Goal: Task Accomplishment & Management: Use online tool/utility

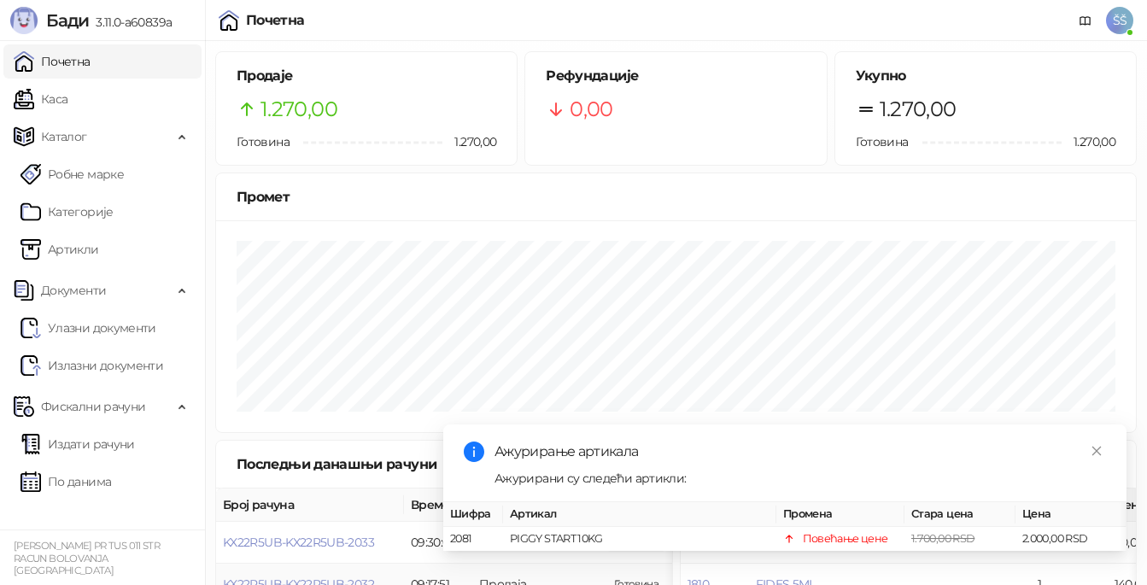
scroll to position [214, 0]
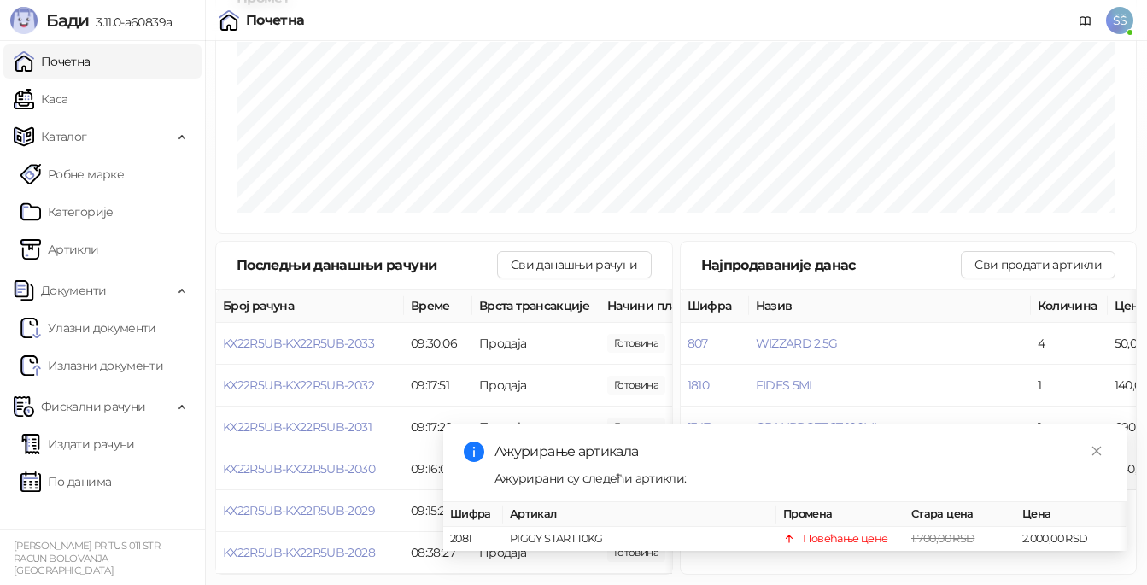
click at [40, 56] on link "Почетна" at bounding box center [52, 61] width 77 height 34
click at [42, 61] on link "Почетна" at bounding box center [52, 61] width 77 height 34
click at [228, 19] on img at bounding box center [229, 20] width 20 height 20
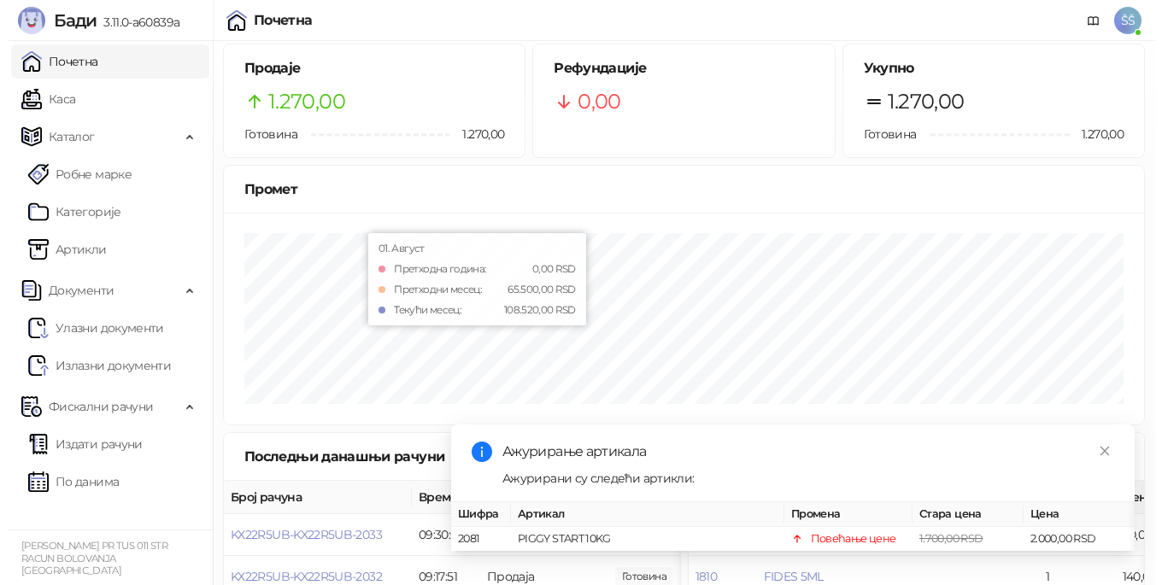
scroll to position [0, 0]
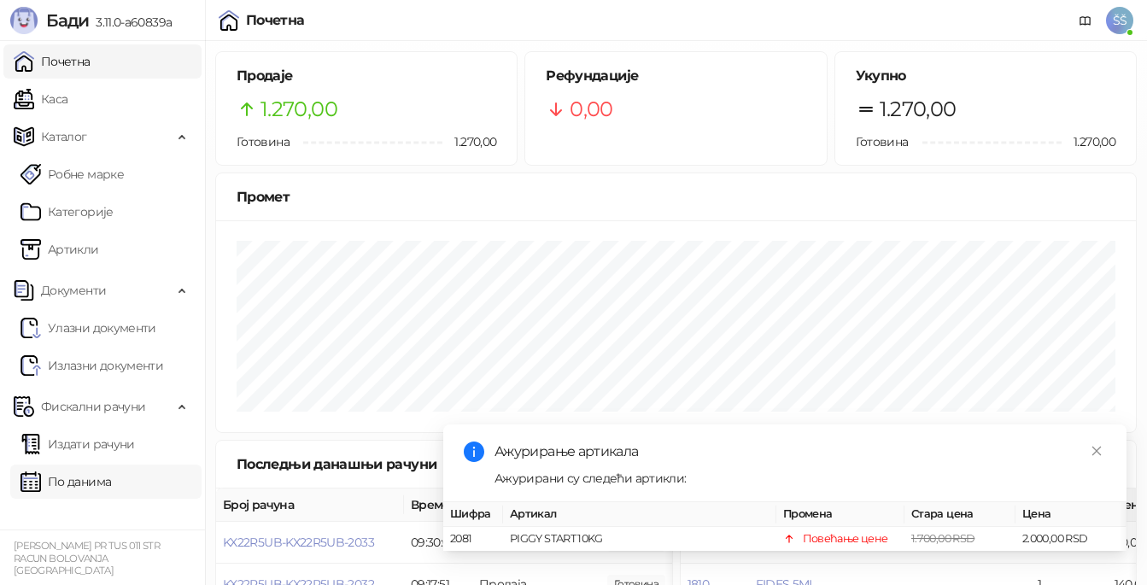
click at [90, 476] on link "По данима" at bounding box center [65, 482] width 91 height 34
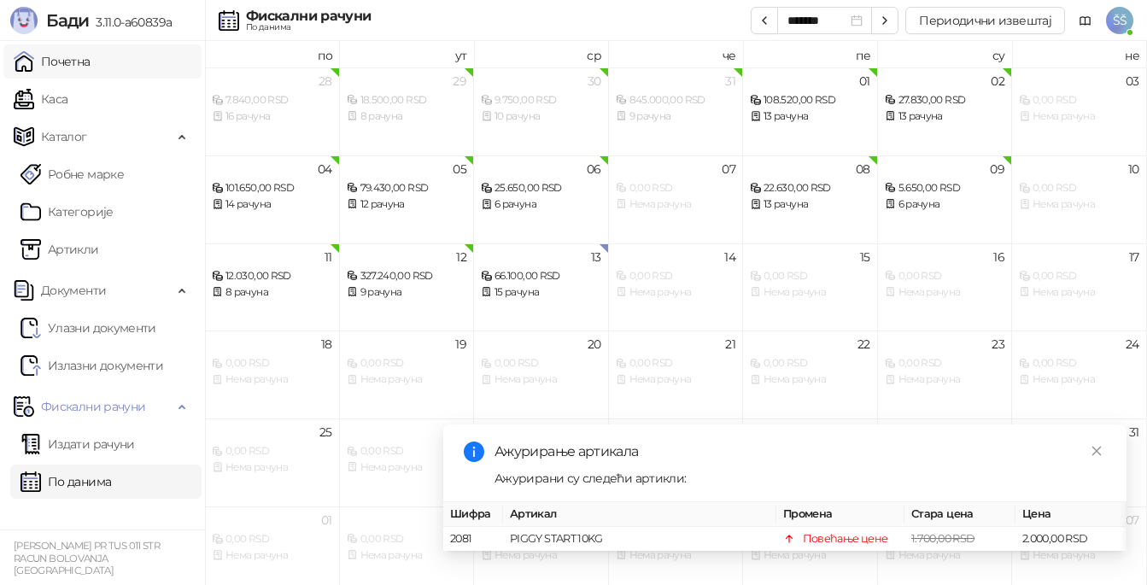
click at [62, 68] on link "Почетна" at bounding box center [52, 61] width 77 height 34
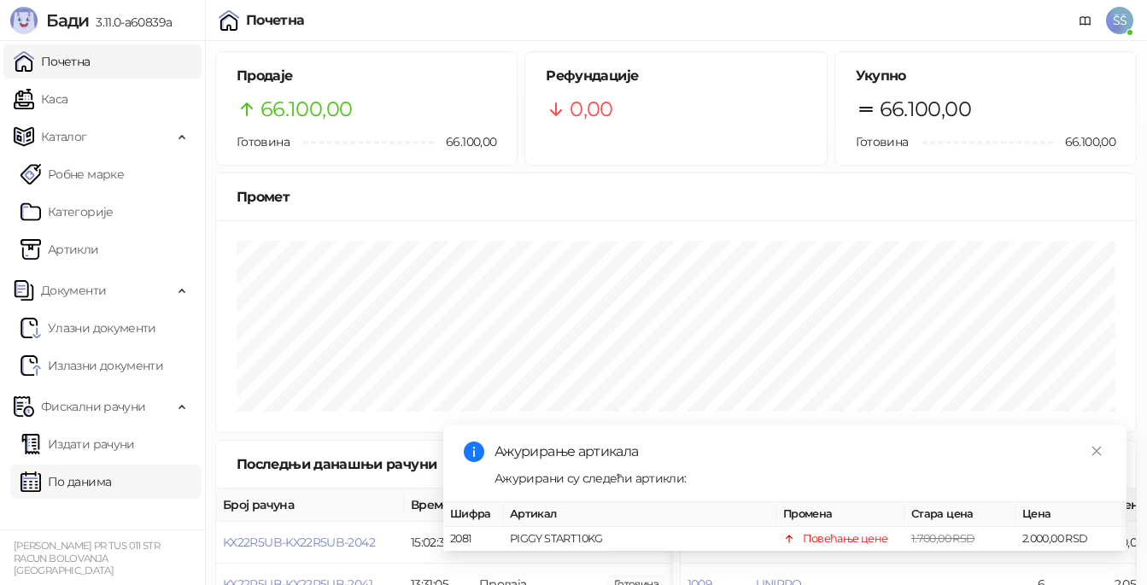
click at [85, 477] on link "По данима" at bounding box center [65, 482] width 91 height 34
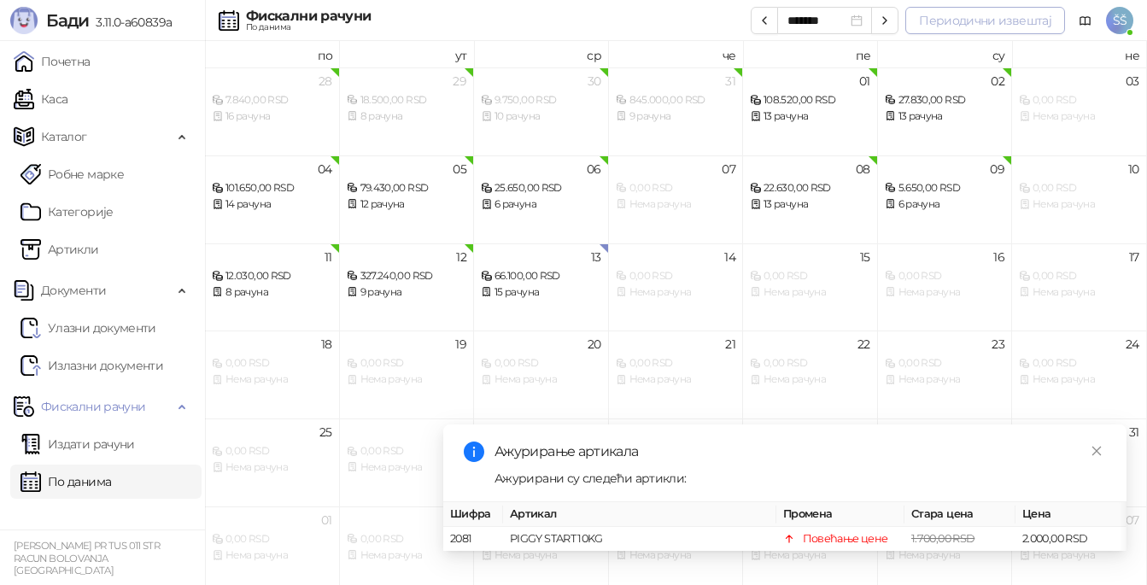
click at [1048, 27] on button "Периодични извештај" at bounding box center [985, 20] width 160 height 27
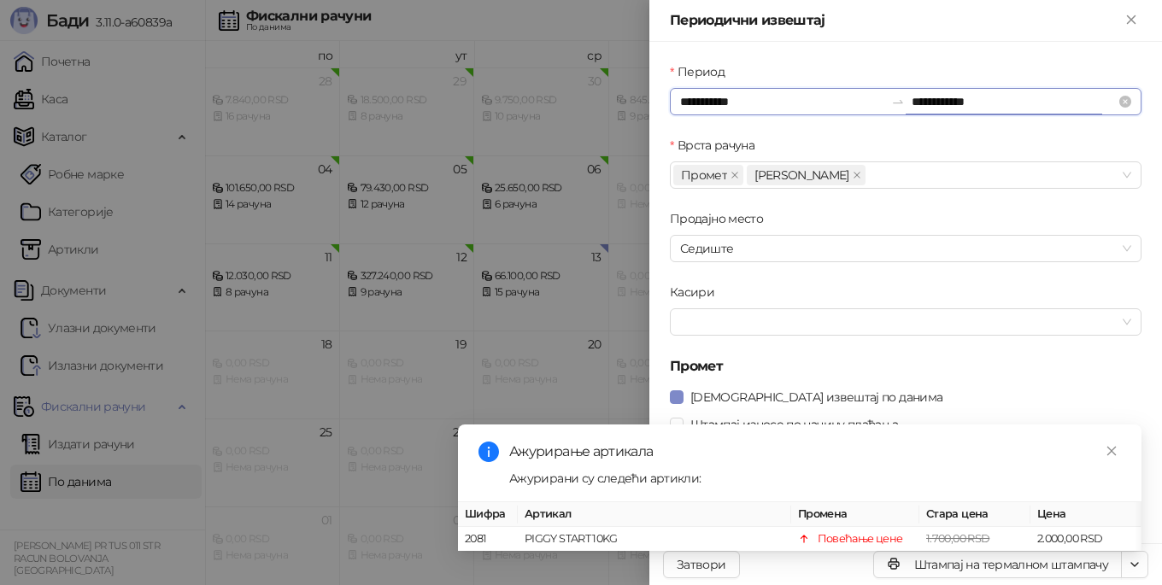
click at [987, 110] on input "**********" at bounding box center [1013, 101] width 204 height 19
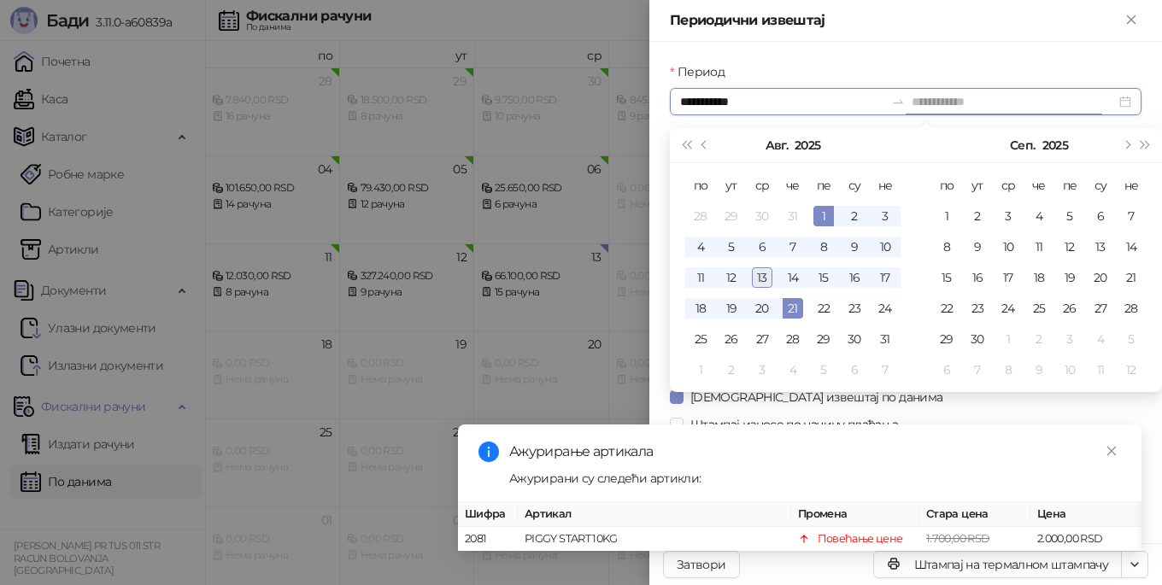
type input "**********"
click at [762, 275] on div "13" at bounding box center [762, 277] width 20 height 20
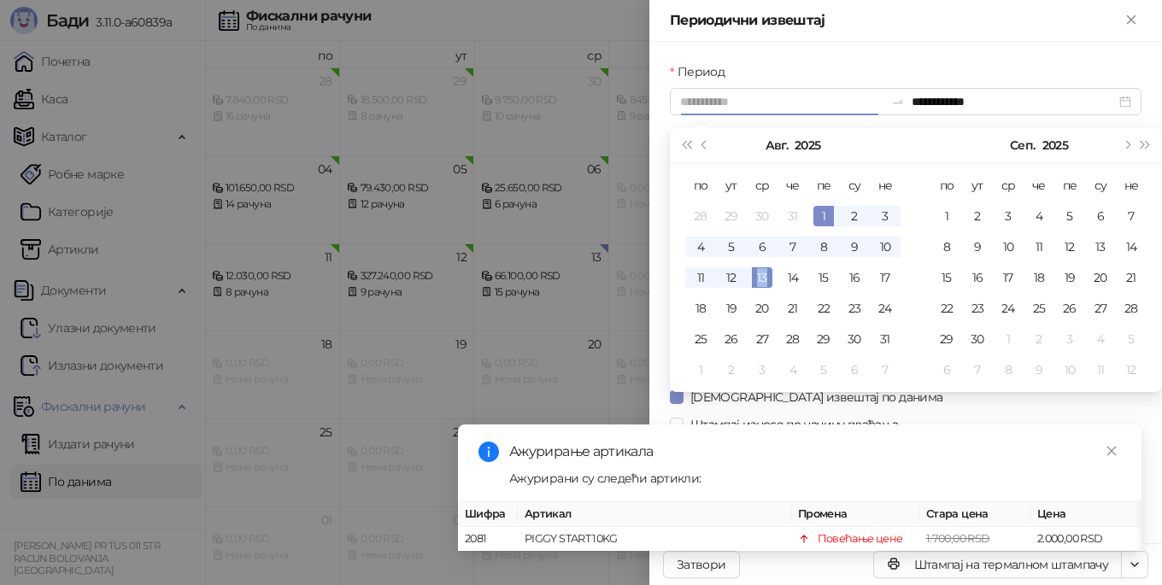
click at [762, 275] on div "13" at bounding box center [762, 277] width 20 height 20
type input "**********"
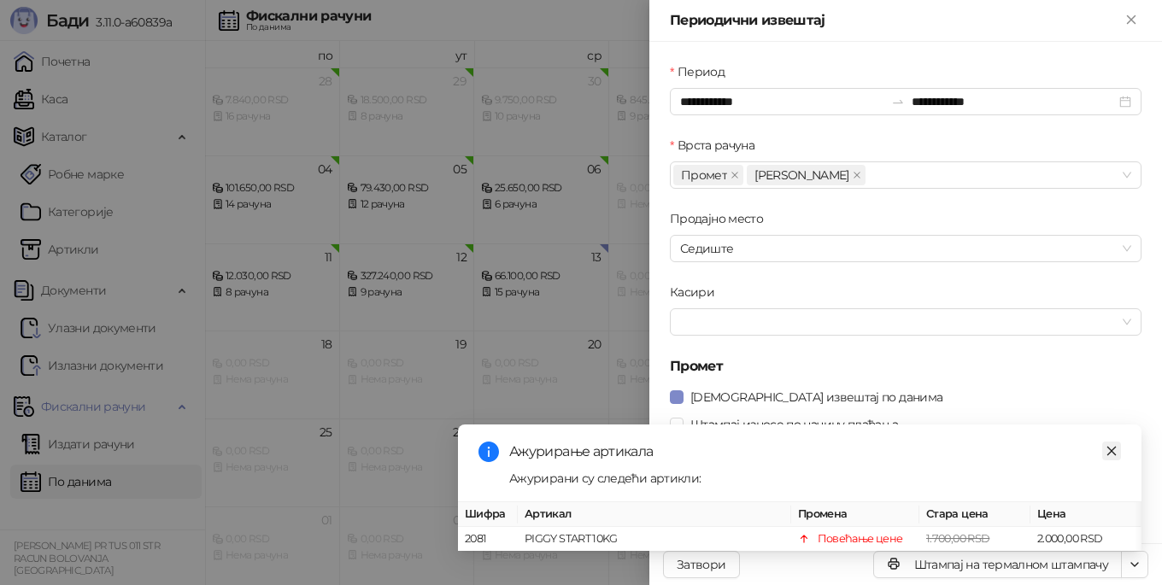
click at [1114, 445] on icon "close" at bounding box center [1111, 451] width 12 height 12
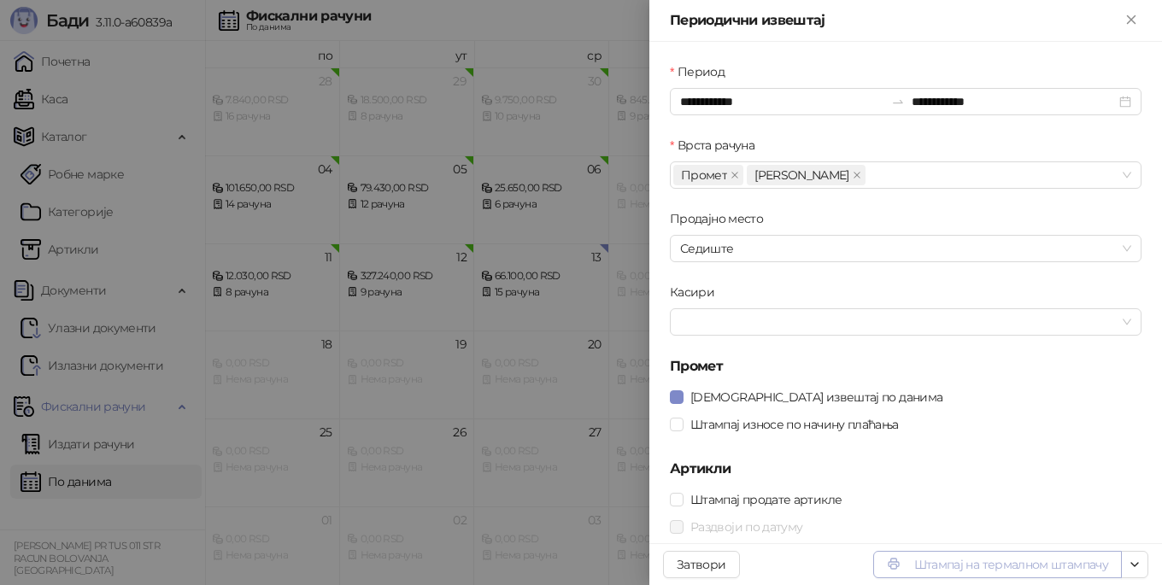
click at [1025, 566] on button "Штампај на термалном штампачу" at bounding box center [997, 564] width 249 height 27
